Goal: Leave review/rating

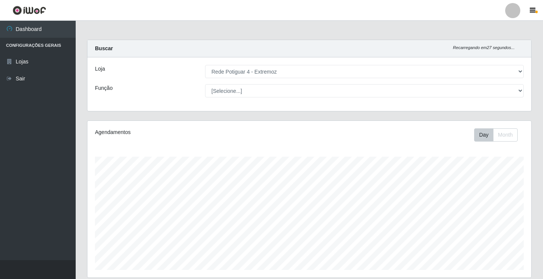
select select "78"
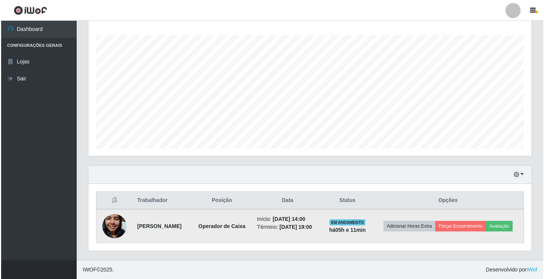
scroll to position [157, 444]
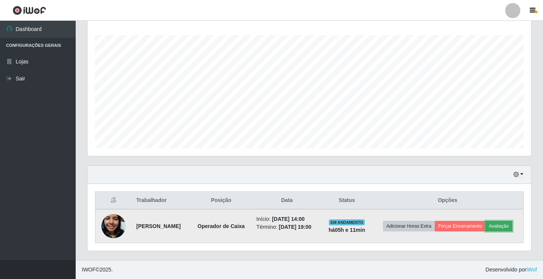
click at [510, 227] on button "Avaliação" at bounding box center [498, 226] width 27 height 11
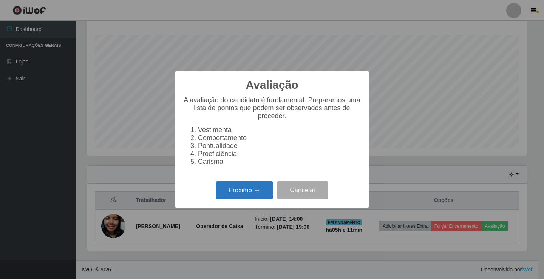
click at [239, 195] on button "Próximo →" at bounding box center [244, 190] width 57 height 18
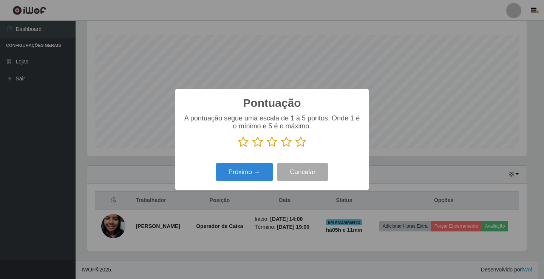
scroll to position [377965, 377682]
click at [296, 141] on icon at bounding box center [301, 142] width 11 height 11
click at [296, 148] on input "radio" at bounding box center [296, 148] width 0 height 0
click at [258, 171] on button "Próximo →" at bounding box center [244, 172] width 57 height 18
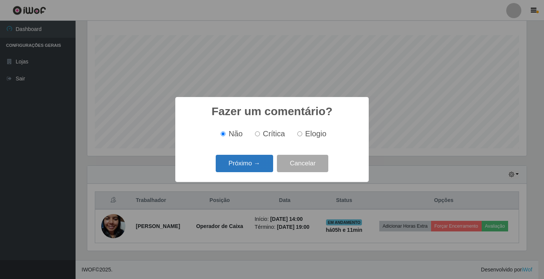
click at [260, 167] on button "Próximo →" at bounding box center [244, 164] width 57 height 18
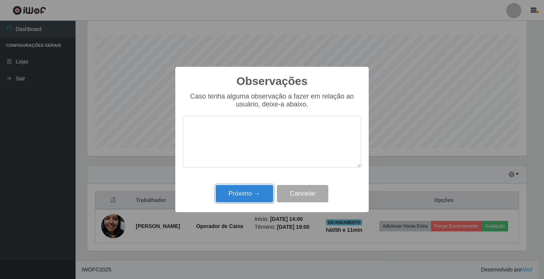
drag, startPoint x: 253, startPoint y: 195, endPoint x: 410, endPoint y: 222, distance: 159.7
click at [267, 192] on button "Próximo →" at bounding box center [244, 194] width 57 height 18
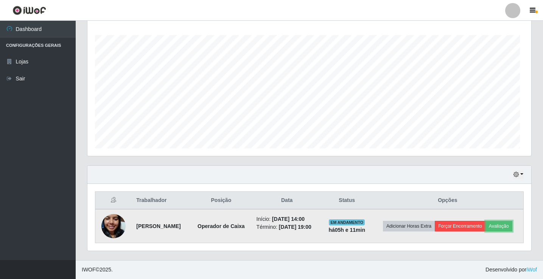
scroll to position [157, 444]
click at [462, 227] on button "Forçar Encerramento" at bounding box center [459, 226] width 51 height 11
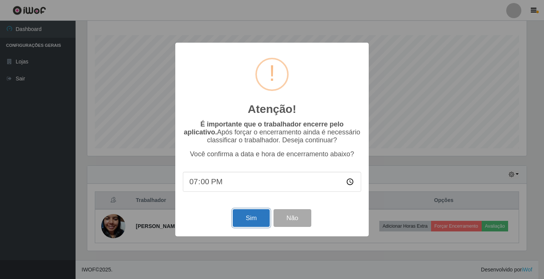
click at [246, 221] on button "Sim" at bounding box center [251, 218] width 37 height 18
